Goal: Information Seeking & Learning: Learn about a topic

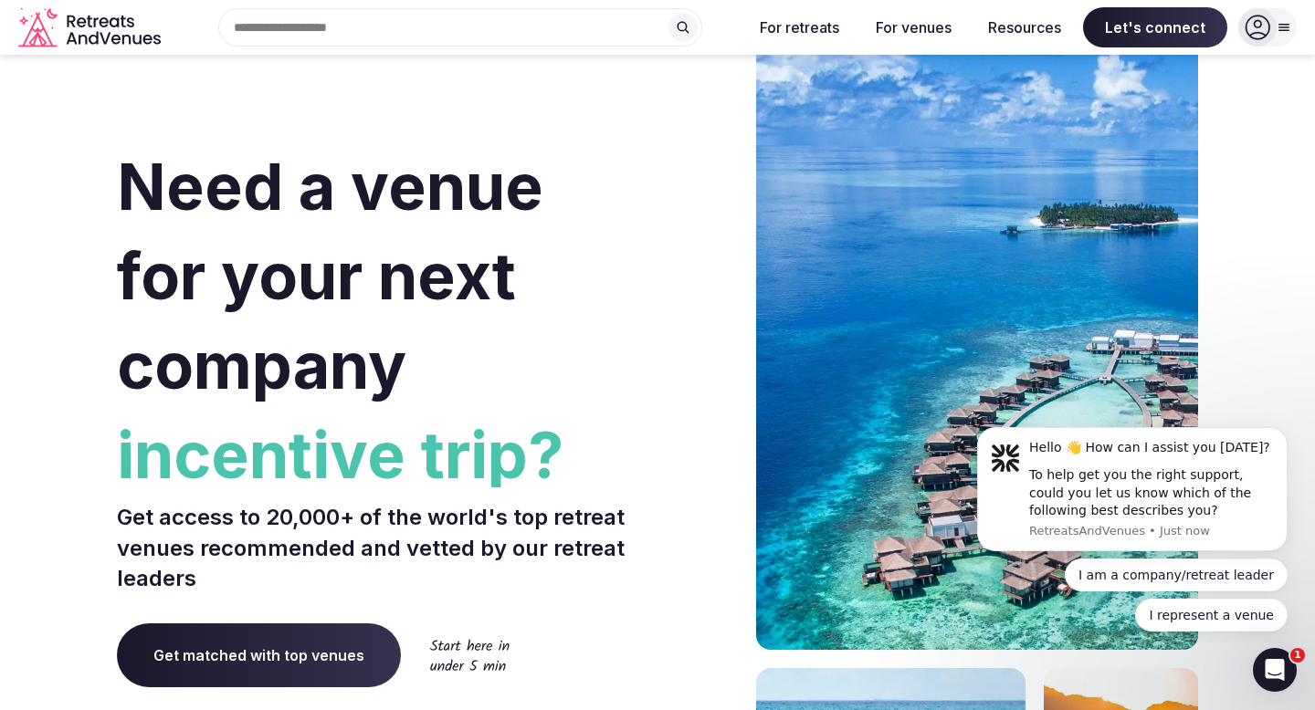
click at [1282, 29] on icon at bounding box center [1283, 27] width 15 height 15
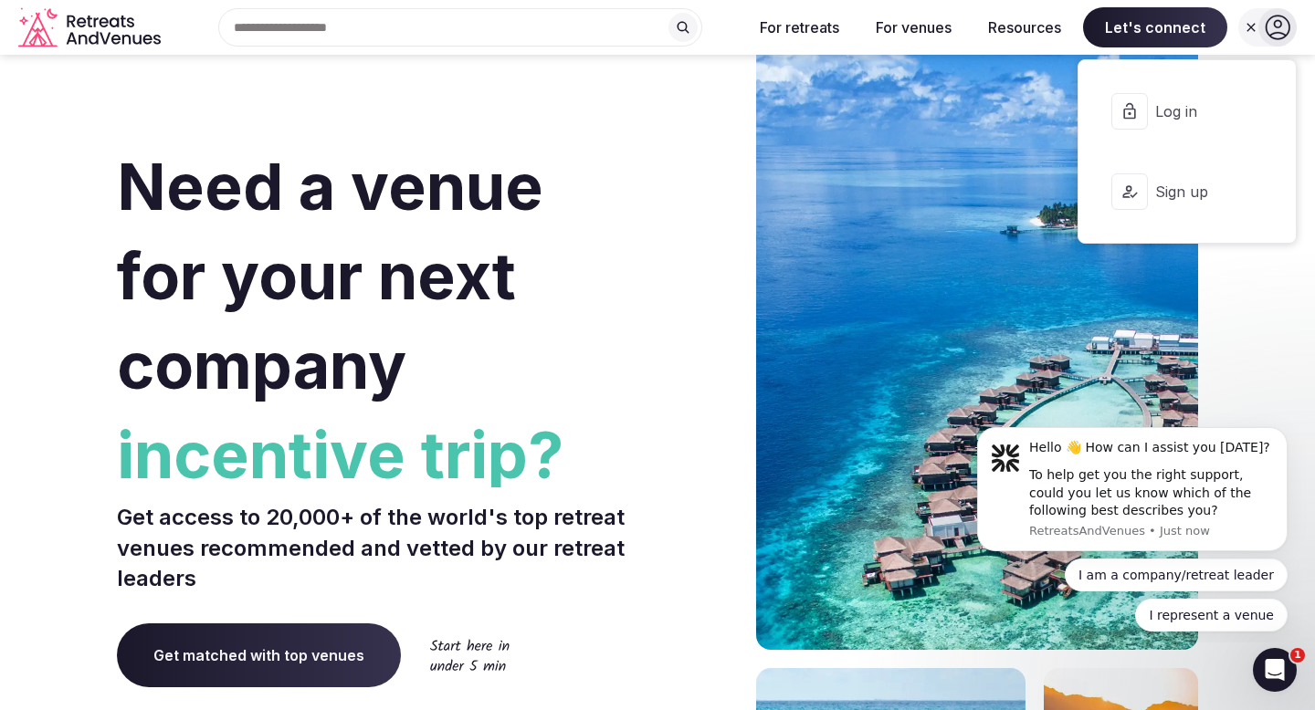
click at [1282, 29] on icon at bounding box center [1277, 28] width 26 height 26
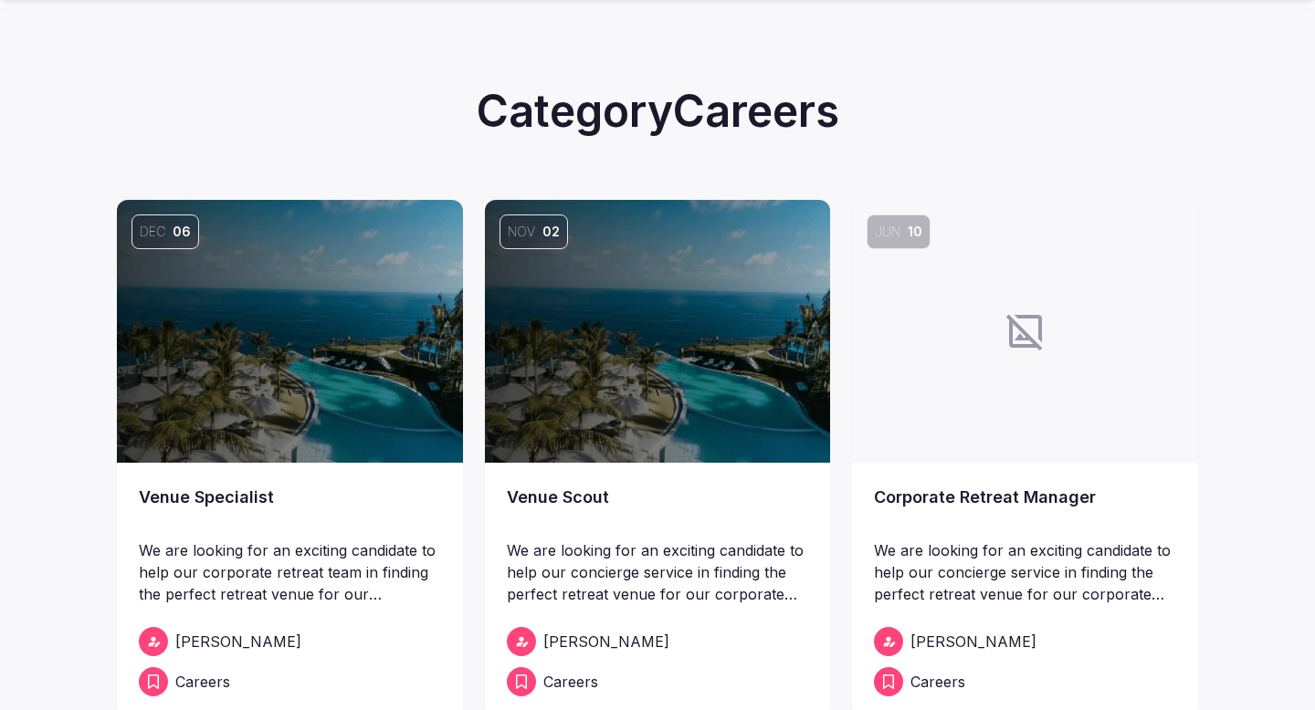
scroll to position [199, 0]
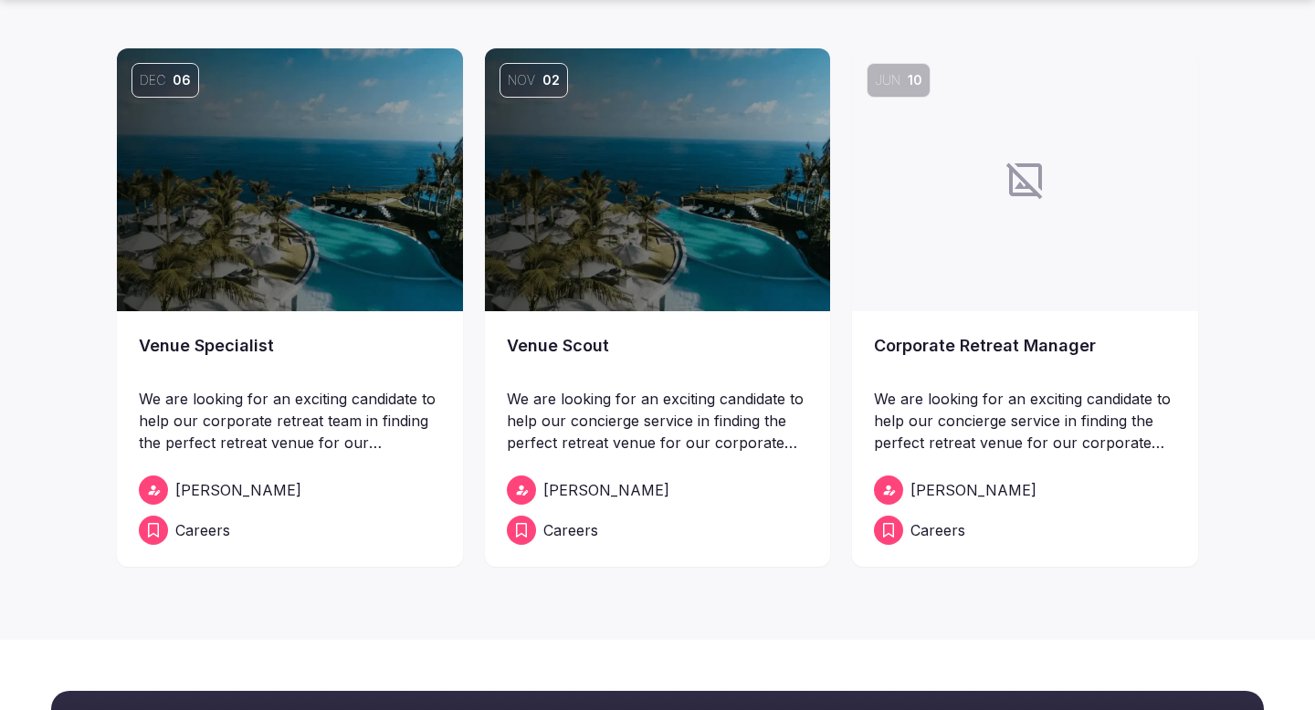
click at [366, 333] on link "Venue Specialist" at bounding box center [290, 358] width 302 height 51
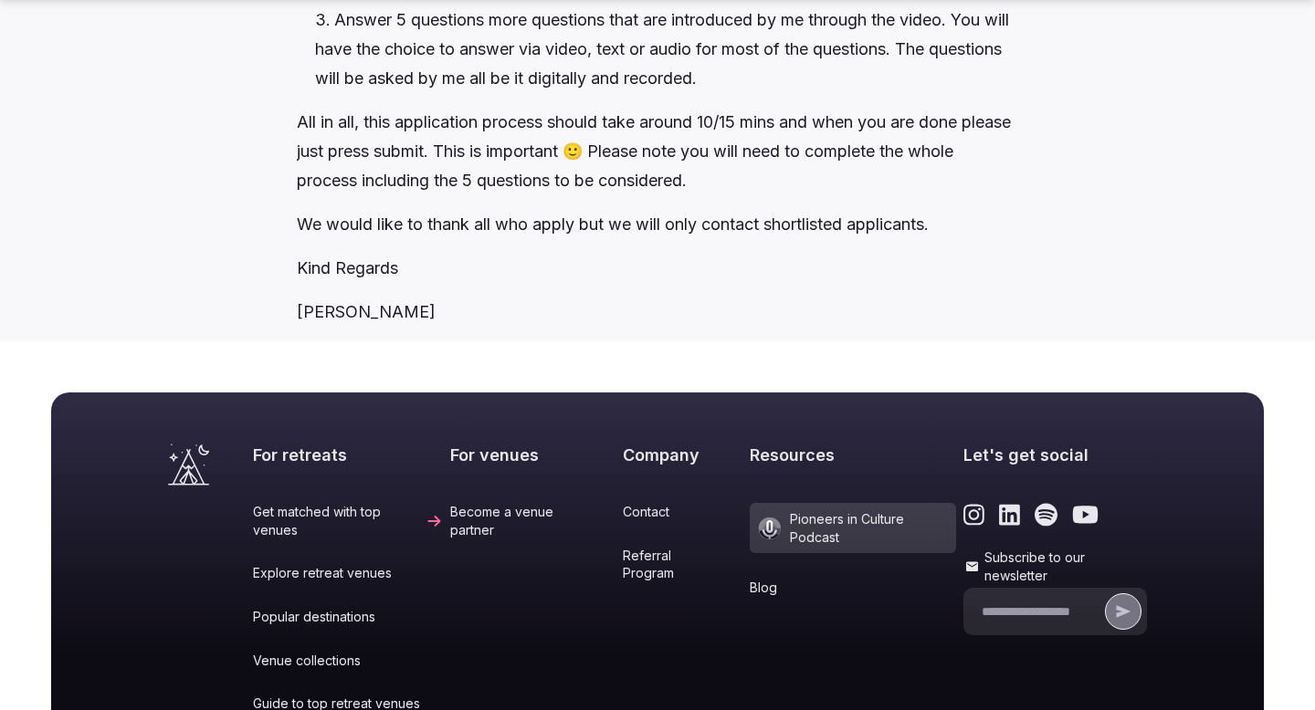
scroll to position [4498, 0]
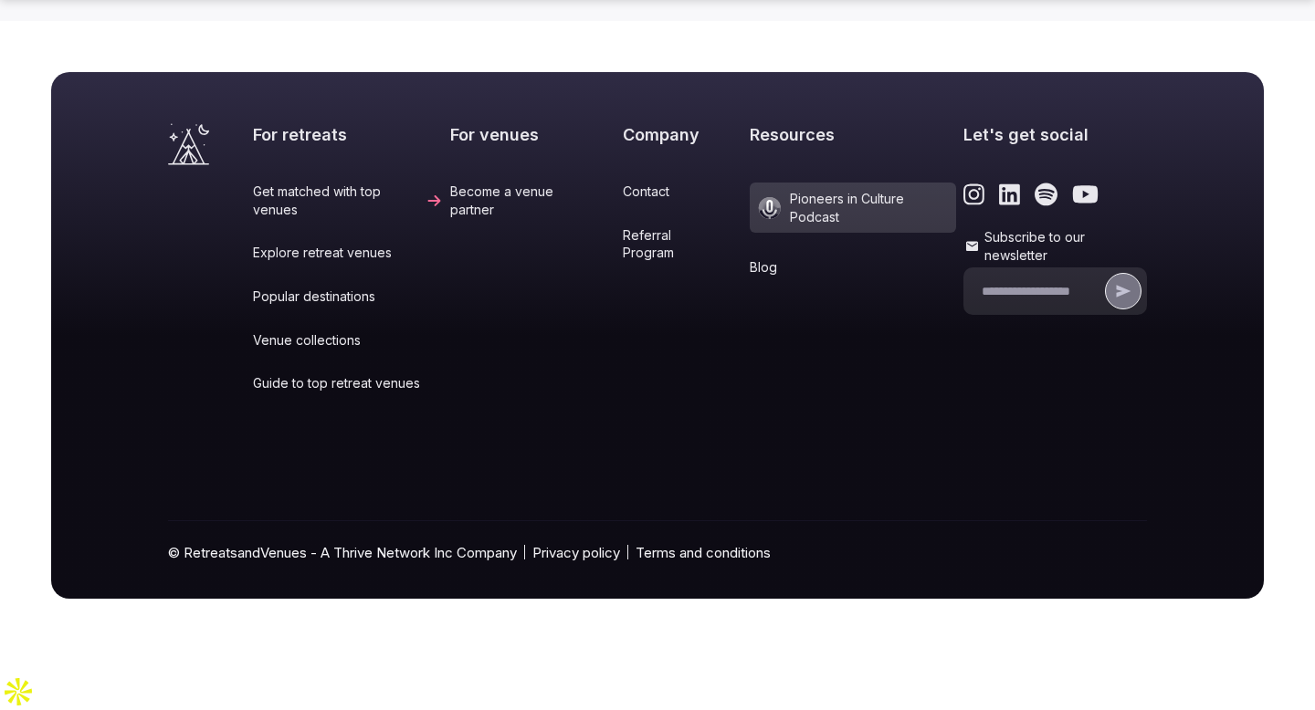
click at [785, 233] on span "Pioneers in Culture Podcast" at bounding box center [852, 208] width 206 height 50
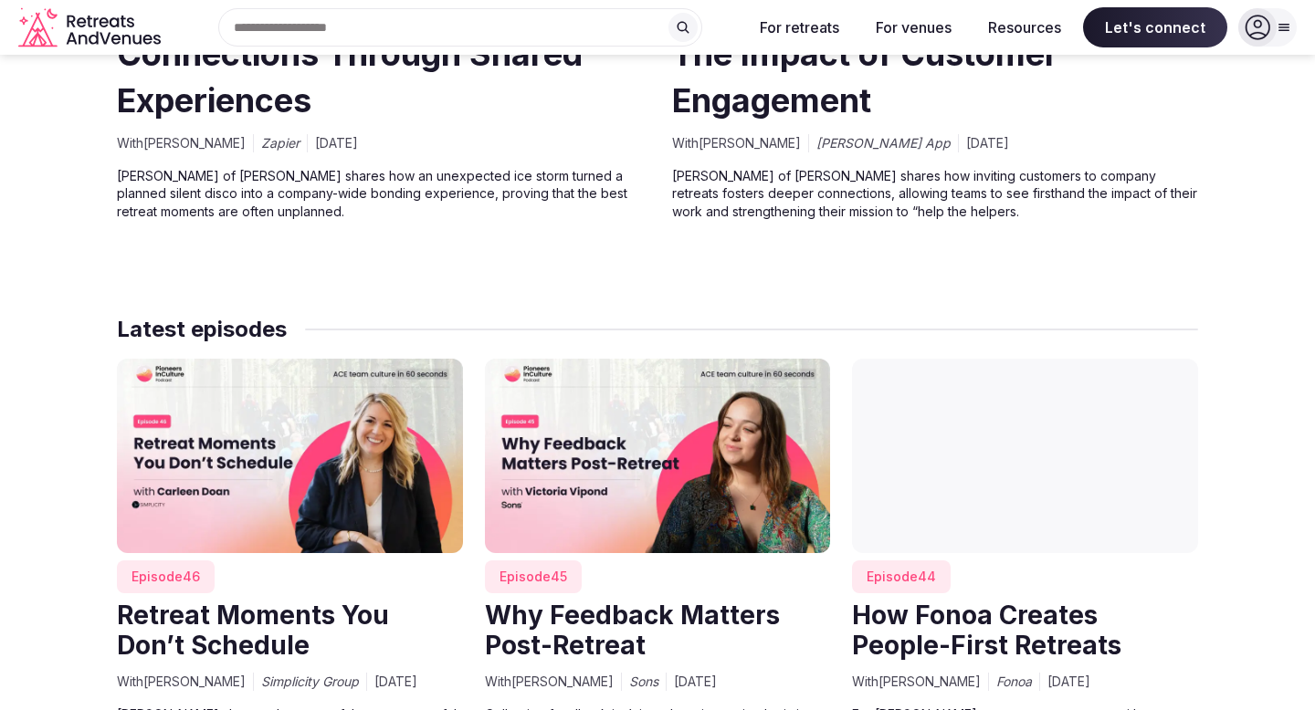
scroll to position [1318, 0]
